Goal: Task Accomplishment & Management: Manage account settings

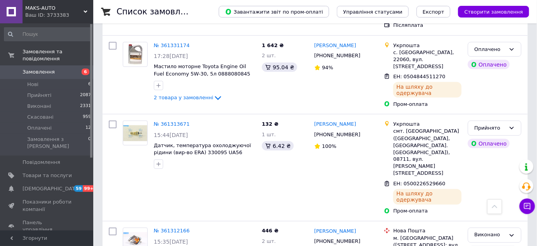
scroll to position [1325, 0]
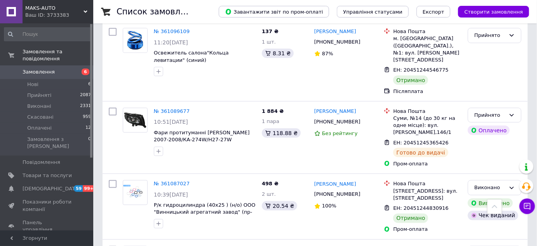
scroll to position [1268, 0]
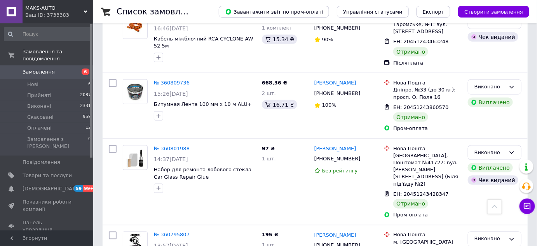
scroll to position [1278, 0]
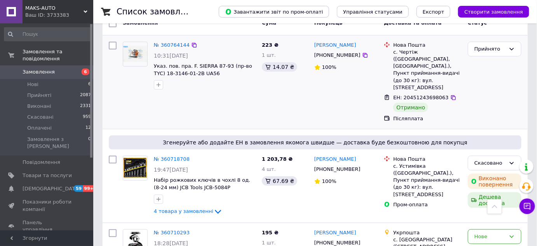
scroll to position [47, 0]
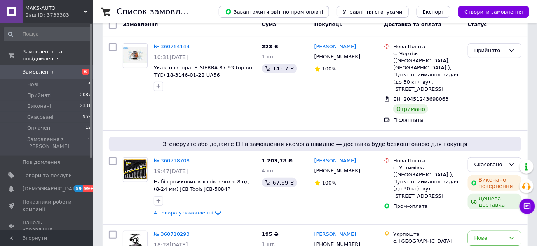
click at [33, 68] on span "Замовлення" at bounding box center [39, 71] width 32 height 7
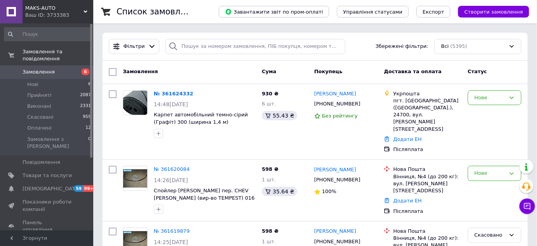
click at [42, 68] on span "Замовлення" at bounding box center [39, 71] width 32 height 7
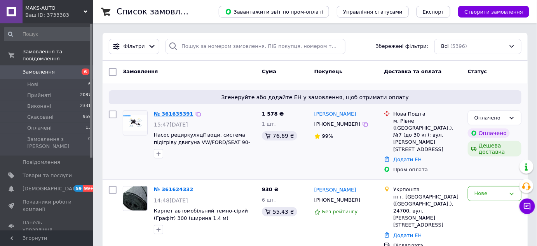
click at [175, 115] on link "№ 361635391" at bounding box center [174, 114] width 40 height 6
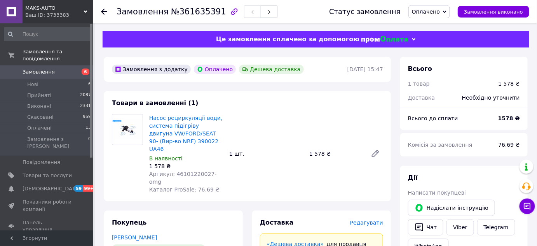
click at [187, 171] on span "Артикул: 46101220027-omg" at bounding box center [183, 178] width 68 height 14
copy span "46101220027"
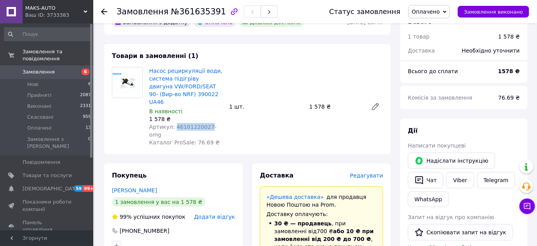
scroll to position [23, 0]
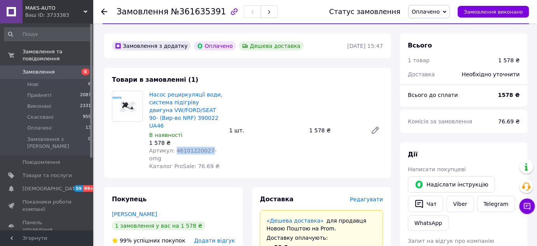
click at [45, 68] on span "Замовлення" at bounding box center [39, 71] width 32 height 7
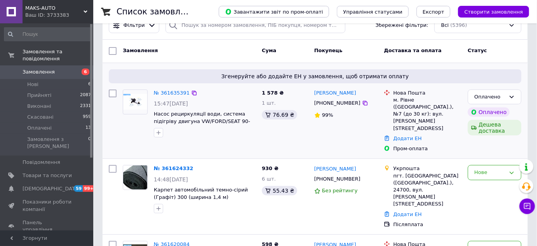
scroll to position [47, 0]
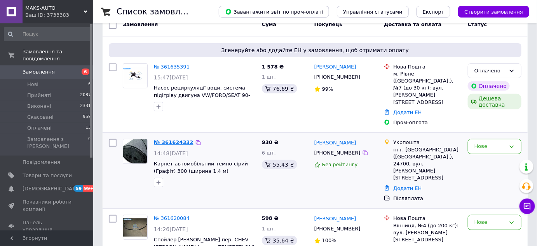
click at [176, 139] on link "№ 361624332" at bounding box center [174, 142] width 40 height 6
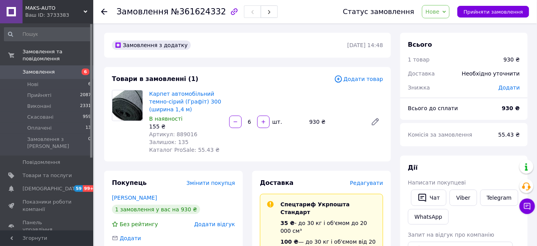
click at [181, 134] on span "Артикул: 889016" at bounding box center [173, 134] width 48 height 6
copy span "889016"
drag, startPoint x: 147, startPoint y: 94, endPoint x: 190, endPoint y: 109, distance: 46.0
click at [190, 109] on div "Карпет автомобільний темно-сірий (Графіт) 300 (ширина 1,4 м) В наявності 155 ₴ …" at bounding box center [186, 121] width 80 height 67
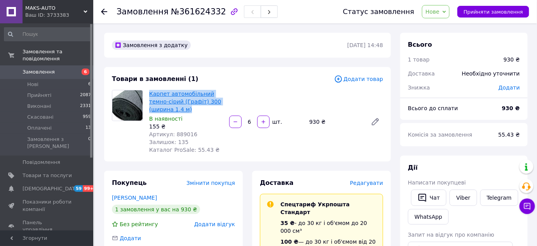
copy link "Карпет автомобільний темно-сірий (Графіт) 300 (ширина 1,4 м)"
click at [50, 68] on span "Замовлення" at bounding box center [39, 71] width 32 height 7
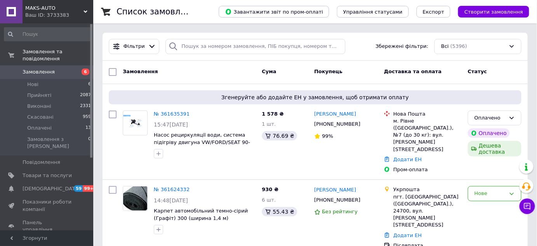
click at [37, 68] on span "Замовлення" at bounding box center [39, 71] width 32 height 7
click at [49, 68] on span "Замовлення" at bounding box center [39, 71] width 32 height 7
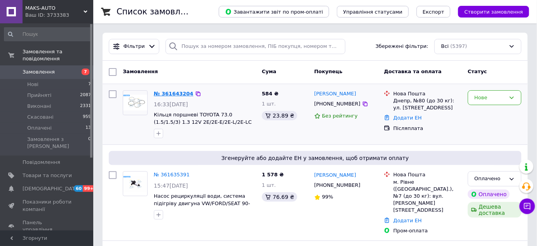
click at [180, 93] on link "№ 361643204" at bounding box center [174, 94] width 40 height 6
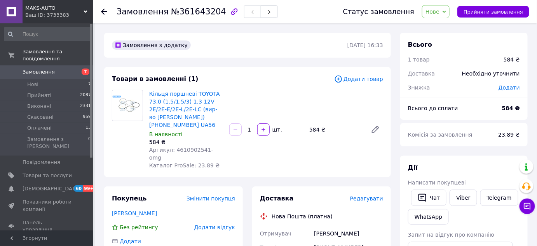
click at [192, 147] on span "Артикул: 4610902541-omg" at bounding box center [181, 154] width 64 height 14
copy span "4610902541"
click at [42, 68] on span "Замовлення" at bounding box center [39, 71] width 32 height 7
